Goal: Task Accomplishment & Management: Use online tool/utility

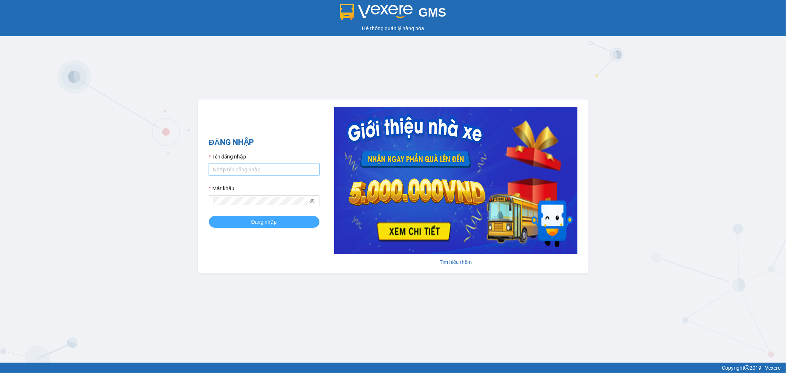
type input "tuanhung.vtp"
click at [299, 225] on button "Đăng nhập" at bounding box center [264, 222] width 111 height 12
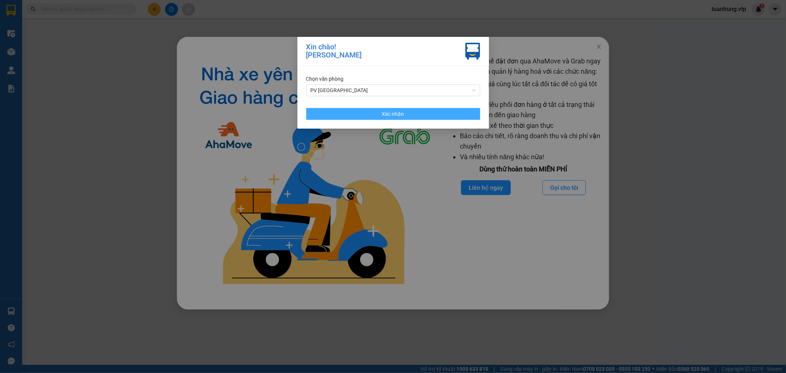
click at [405, 113] on button "Xác nhận" at bounding box center [393, 114] width 174 height 12
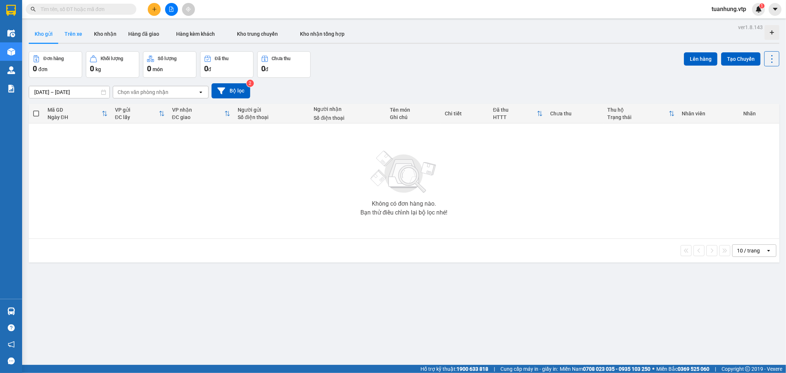
click at [78, 32] on button "Trên xe" at bounding box center [73, 34] width 29 height 18
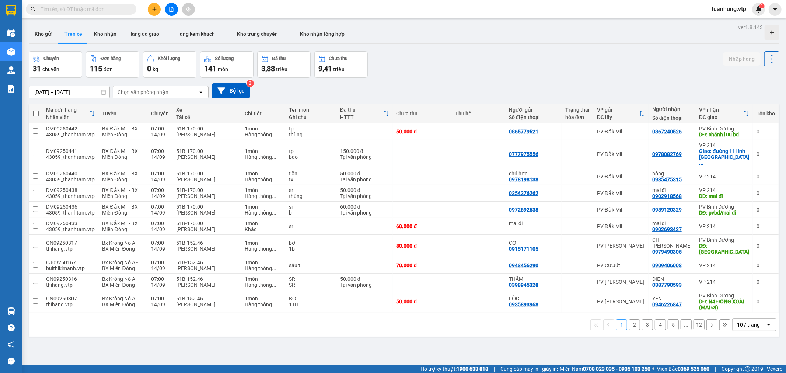
click at [164, 89] on div "Chọn văn phòng nhận" at bounding box center [143, 91] width 51 height 7
type input "tb"
click at [151, 108] on div "PV [GEOGRAPHIC_DATA]" at bounding box center [160, 107] width 96 height 13
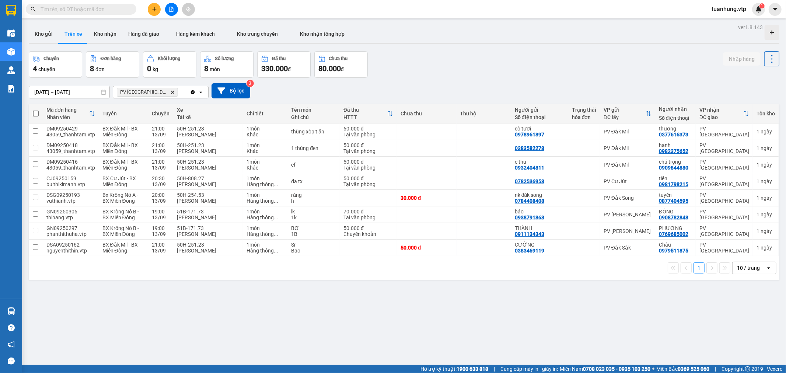
click at [122, 301] on div "ver 1.8.143 Kho gửi Trên xe Kho nhận Hàng đã giao Hàng kèm khách Kho trung chuy…" at bounding box center [404, 208] width 756 height 373
click at [102, 33] on button "Kho nhận" at bounding box center [105, 34] width 34 height 18
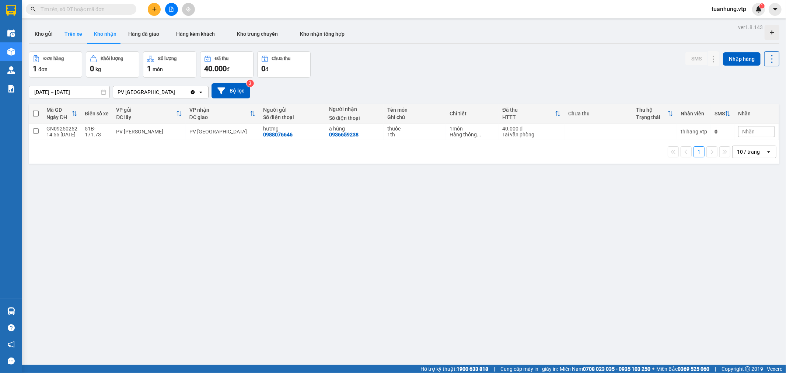
click at [72, 37] on button "Trên xe" at bounding box center [73, 34] width 29 height 18
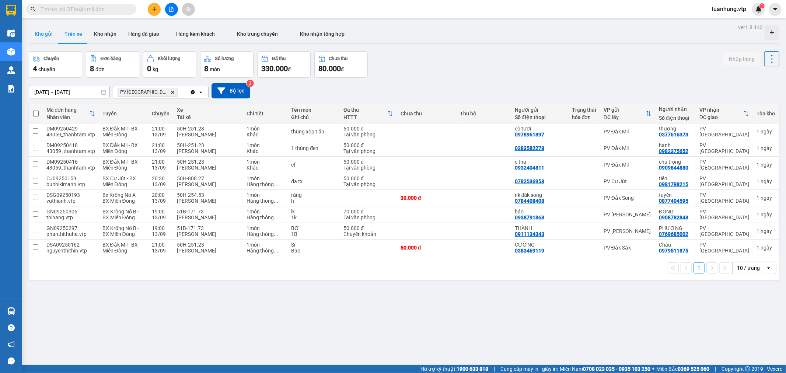
click at [45, 34] on button "Kho gửi" at bounding box center [44, 34] width 30 height 18
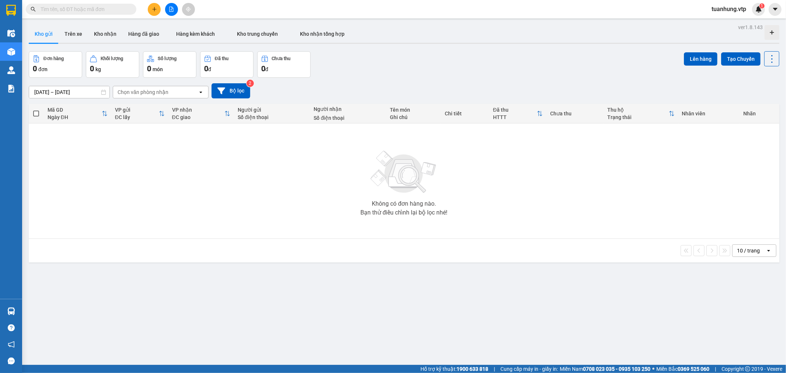
click at [41, 31] on button "Kho gửi" at bounding box center [44, 34] width 30 height 18
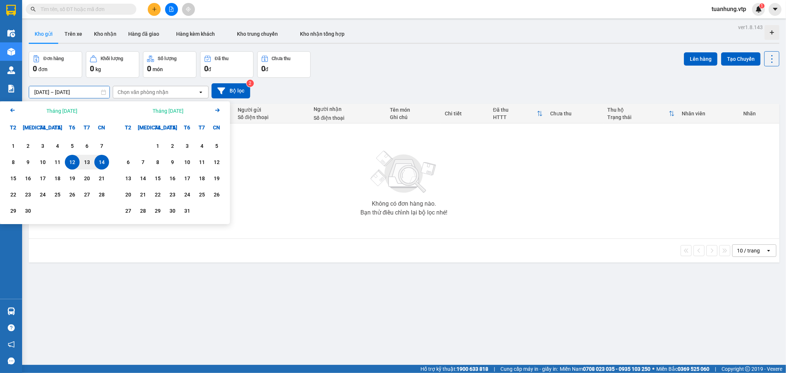
click at [42, 90] on input "[DATE] – [DATE]" at bounding box center [69, 92] width 80 height 12
drag, startPoint x: 333, startPoint y: 291, endPoint x: 323, endPoint y: 286, distance: 11.4
click at [333, 292] on div "ver 1.8.143 Kho gửi Trên xe Kho nhận Hàng đã giao Hàng kèm khách Kho trung chuy…" at bounding box center [404, 208] width 756 height 373
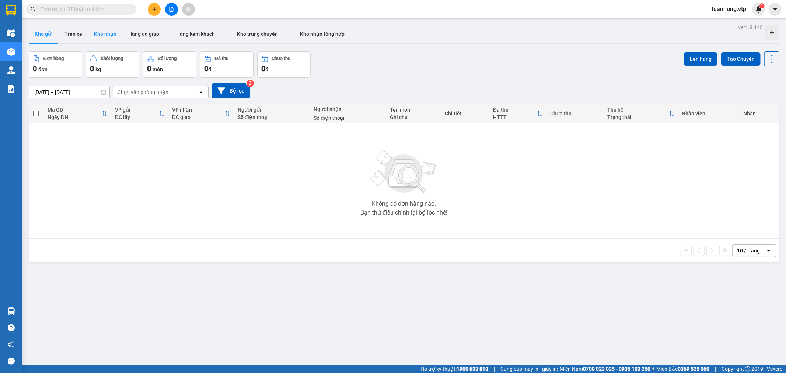
click at [100, 32] on button "Kho nhận" at bounding box center [105, 34] width 34 height 18
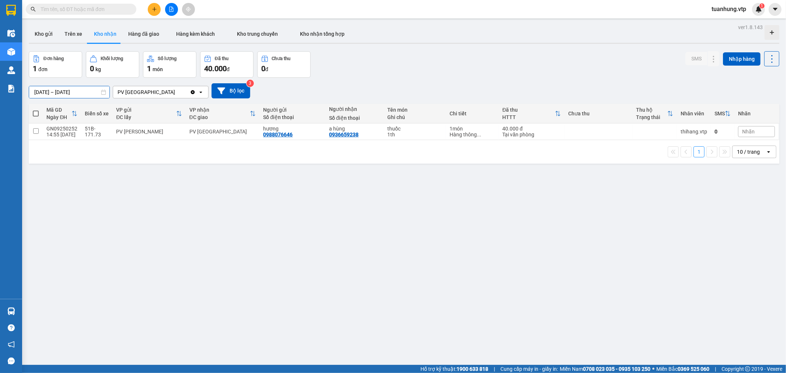
click at [43, 91] on input "[DATE] – [DATE]" at bounding box center [69, 92] width 80 height 12
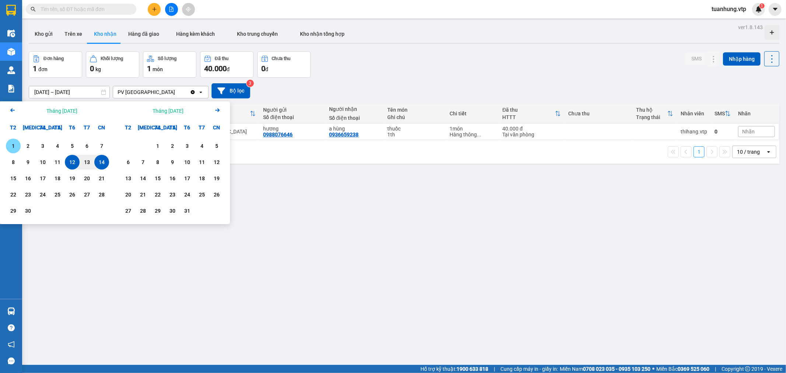
click at [13, 143] on div "1" at bounding box center [13, 145] width 10 height 9
click at [88, 93] on input "01/09/2025 – / /" at bounding box center [69, 92] width 80 height 12
click at [101, 166] on div "14" at bounding box center [102, 162] width 10 height 9
type input "01/09/2025 – 14/09/2025"
